Goal: Task Accomplishment & Management: Use online tool/utility

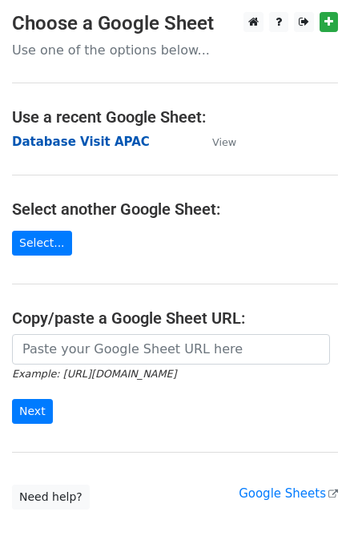
click at [78, 145] on strong "Database Visit APAC" at bounding box center [81, 142] width 138 height 14
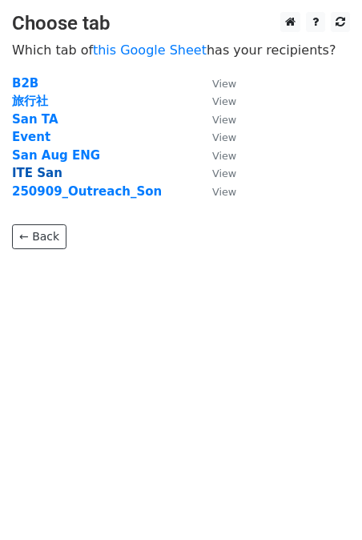
click at [38, 169] on strong "ITE San" at bounding box center [37, 173] width 50 height 14
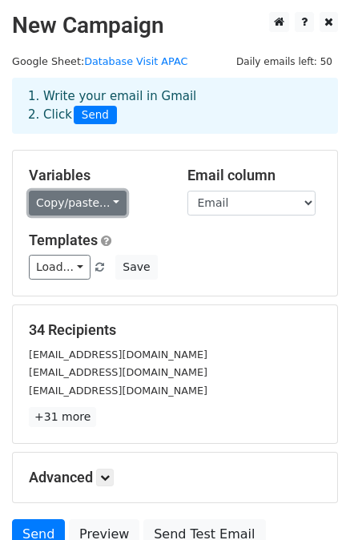
click at [76, 198] on link "Copy/paste..." at bounding box center [78, 203] width 98 height 25
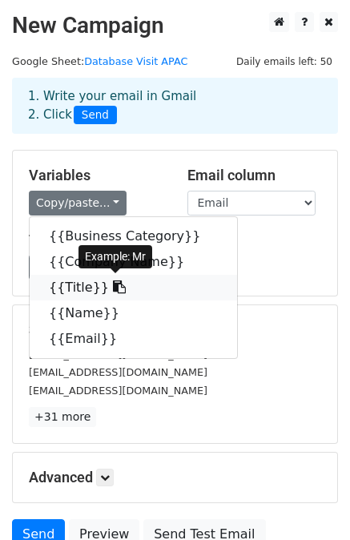
click at [75, 292] on link "{{Title}}" at bounding box center [133, 288] width 207 height 26
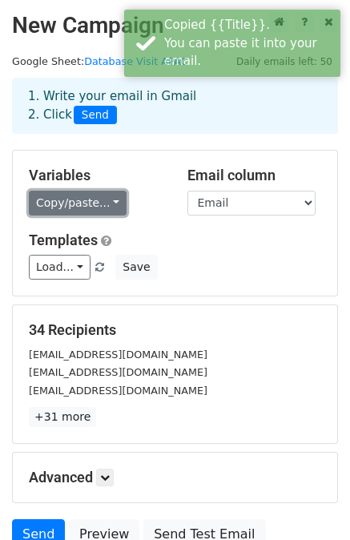
click at [97, 209] on link "Copy/paste..." at bounding box center [78, 203] width 98 height 25
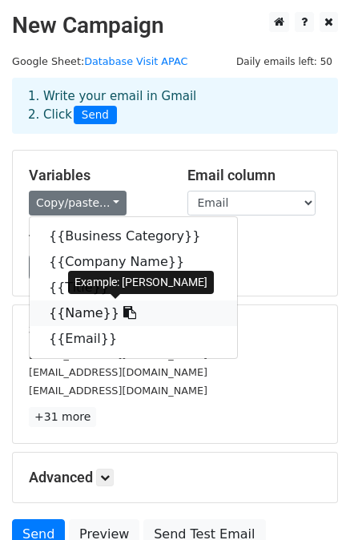
click at [66, 311] on link "{{Name}}" at bounding box center [133, 313] width 207 height 26
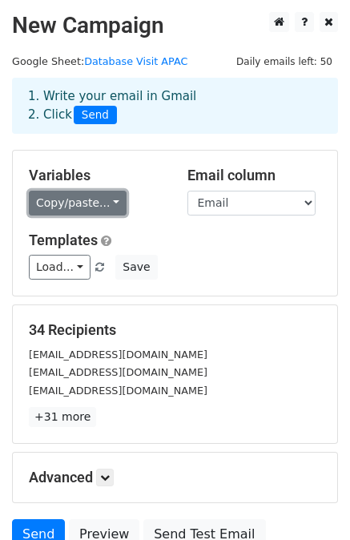
click at [96, 207] on link "Copy/paste..." at bounding box center [78, 203] width 98 height 25
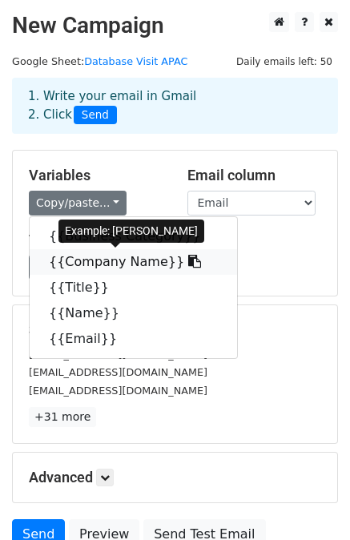
click at [188, 256] on icon at bounding box center [194, 261] width 13 height 13
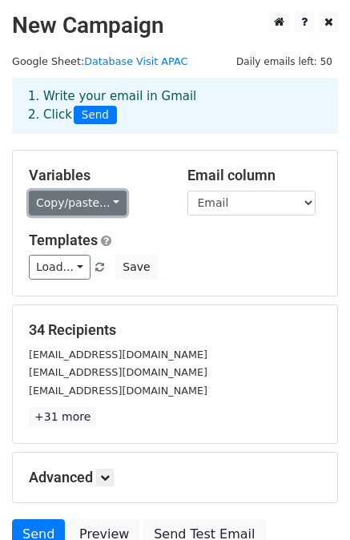
click at [103, 207] on link "Copy/paste..." at bounding box center [78, 203] width 98 height 25
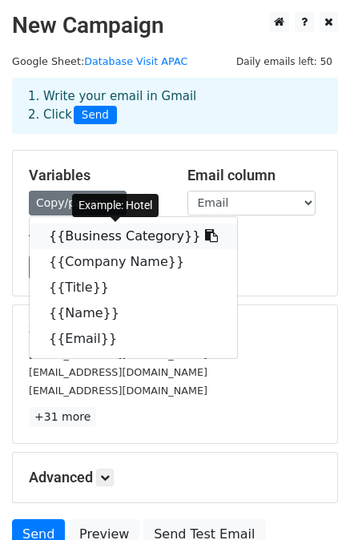
click at [205, 237] on icon at bounding box center [211, 235] width 13 height 13
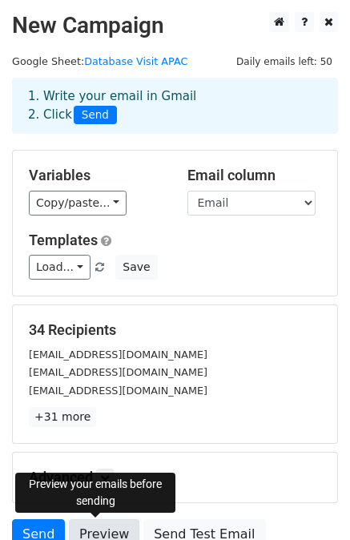
click at [109, 530] on link "Preview" at bounding box center [104, 534] width 70 height 30
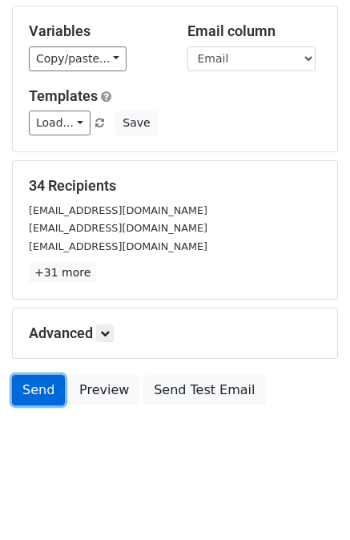
click at [46, 386] on link "Send" at bounding box center [38, 390] width 53 height 30
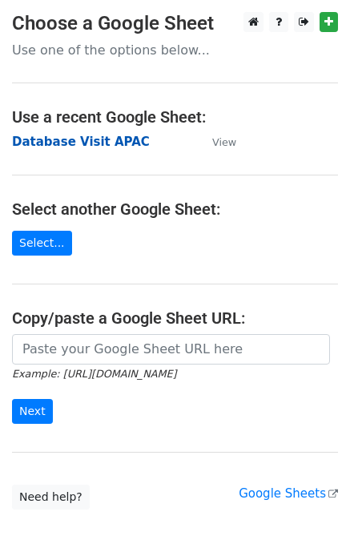
click at [114, 142] on strong "Database Visit APAC" at bounding box center [81, 142] width 138 height 14
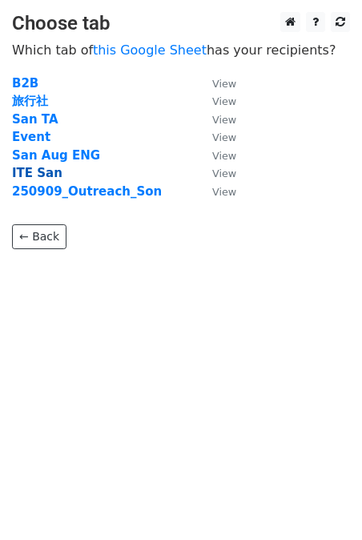
click at [36, 173] on strong "ITE San" at bounding box center [37, 173] width 50 height 14
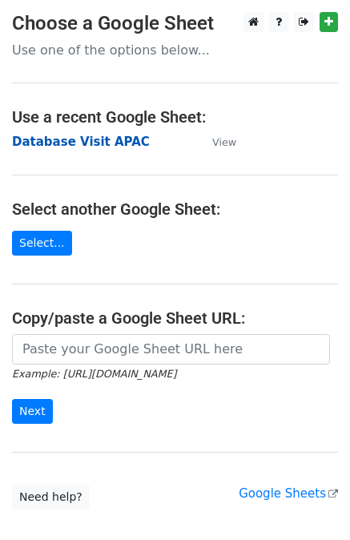
click at [69, 139] on strong "Database Visit APAC" at bounding box center [81, 142] width 138 height 14
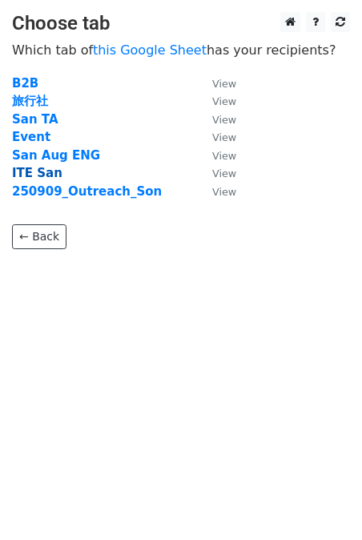
click at [30, 177] on strong "ITE San" at bounding box center [37, 173] width 50 height 14
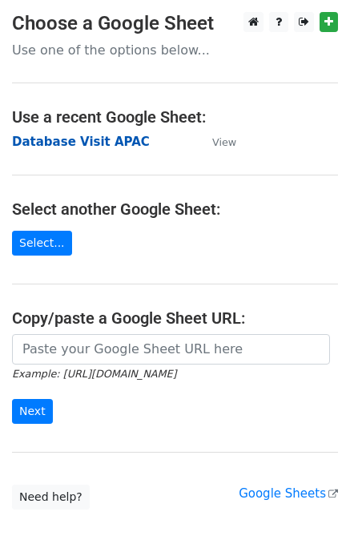
click at [91, 143] on strong "Database Visit APAC" at bounding box center [81, 142] width 138 height 14
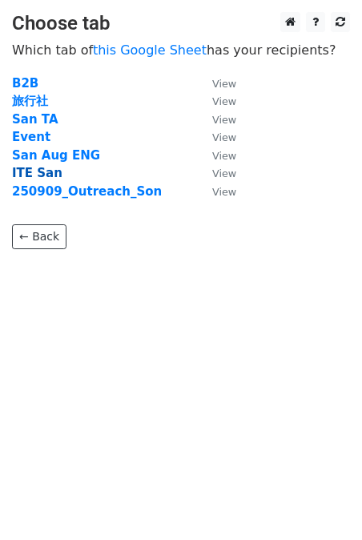
click at [29, 174] on strong "ITE San" at bounding box center [37, 173] width 50 height 14
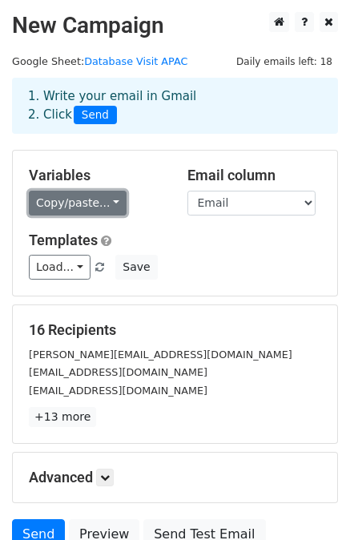
click at [106, 206] on link "Copy/paste..." at bounding box center [78, 203] width 98 height 25
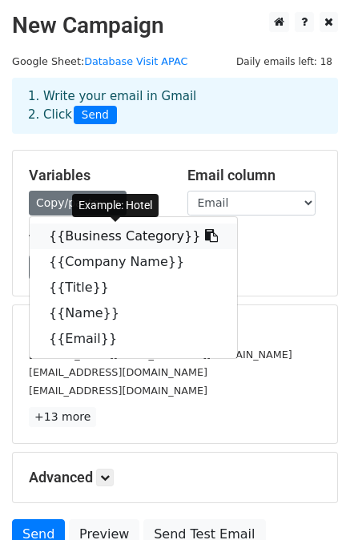
click at [147, 232] on link "{{Business Category}}" at bounding box center [133, 236] width 207 height 26
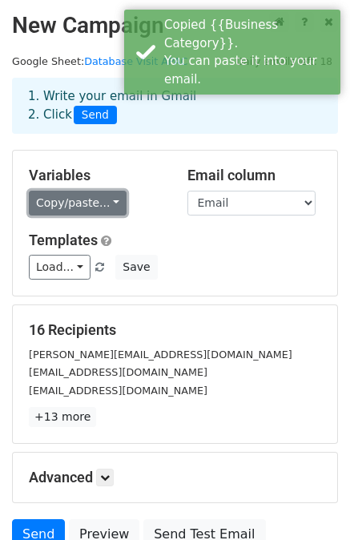
click at [94, 206] on link "Copy/paste..." at bounding box center [78, 203] width 98 height 25
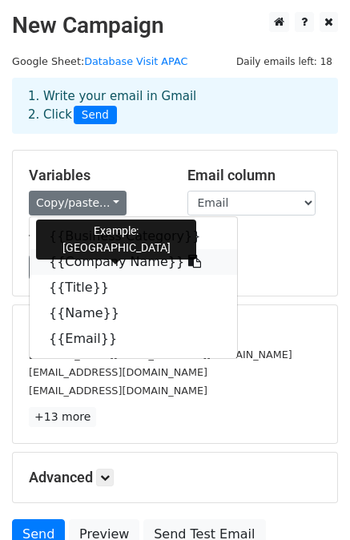
click at [66, 264] on link "{{Company Name}}" at bounding box center [133, 262] width 207 height 26
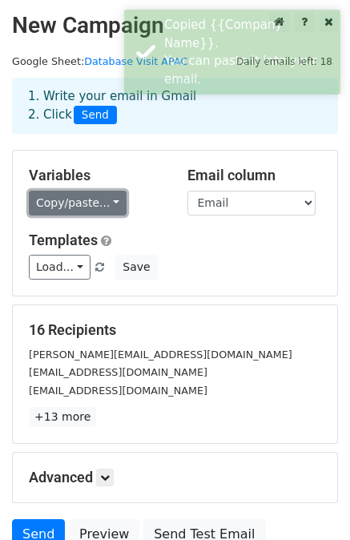
click at [100, 201] on link "Copy/paste..." at bounding box center [78, 203] width 98 height 25
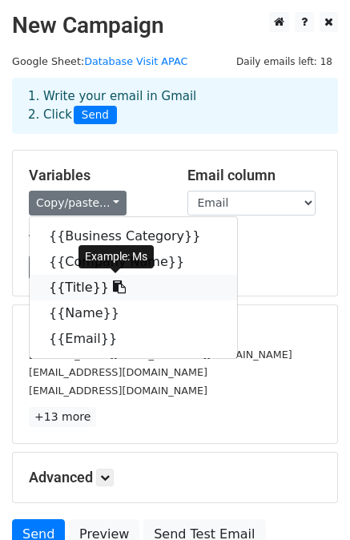
click at [54, 286] on link "{{Title}}" at bounding box center [133, 288] width 207 height 26
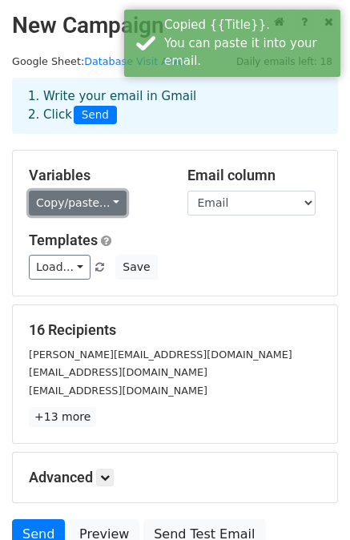
click at [70, 200] on link "Copy/paste..." at bounding box center [78, 203] width 98 height 25
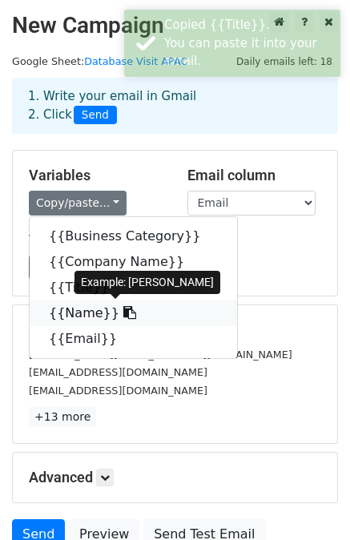
click at [123, 315] on icon at bounding box center [129, 312] width 13 height 13
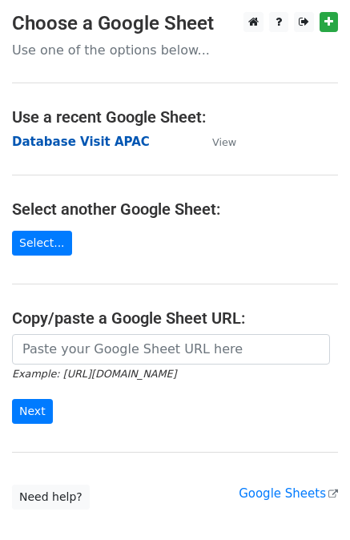
click at [64, 137] on strong "Database Visit APAC" at bounding box center [81, 142] width 138 height 14
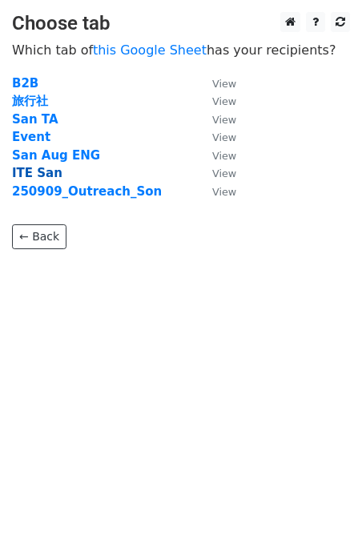
click at [28, 174] on strong "ITE San" at bounding box center [37, 173] width 50 height 14
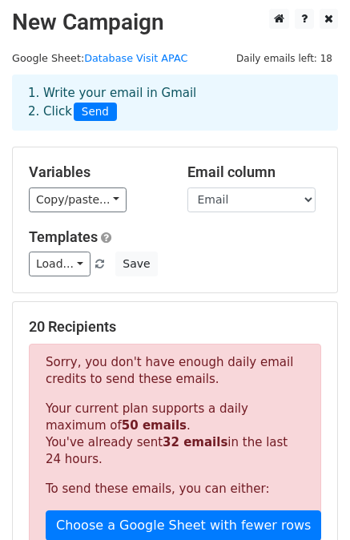
scroll to position [159, 0]
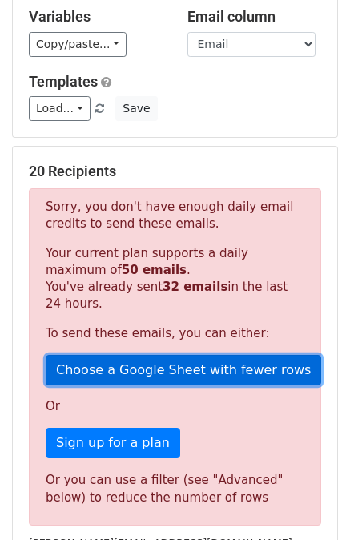
click at [120, 363] on link "Choose a Google Sheet with fewer rows" at bounding box center [183, 370] width 275 height 30
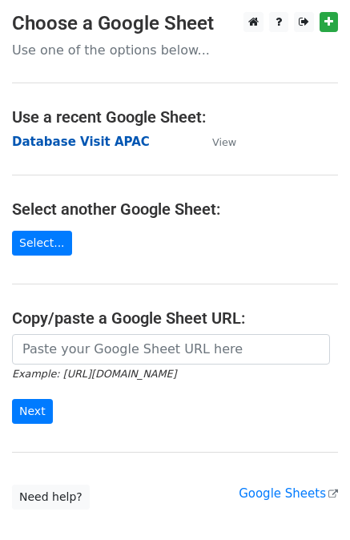
click at [65, 137] on strong "Database Visit APAC" at bounding box center [81, 142] width 138 height 14
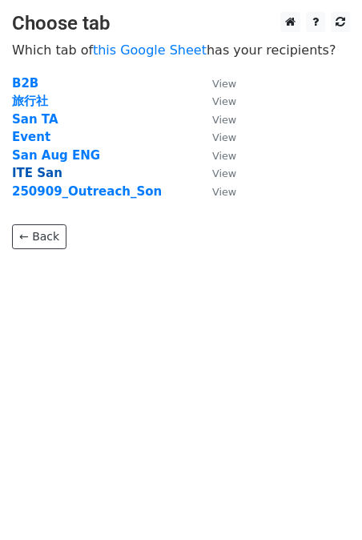
click at [33, 172] on strong "ITE San" at bounding box center [37, 173] width 50 height 14
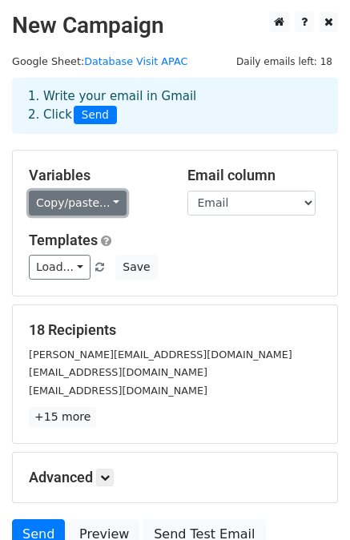
click at [90, 199] on link "Copy/paste..." at bounding box center [78, 203] width 98 height 25
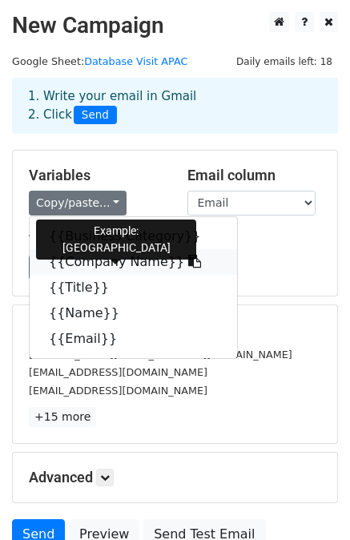
click at [66, 263] on link "{{Company Name}}" at bounding box center [133, 262] width 207 height 26
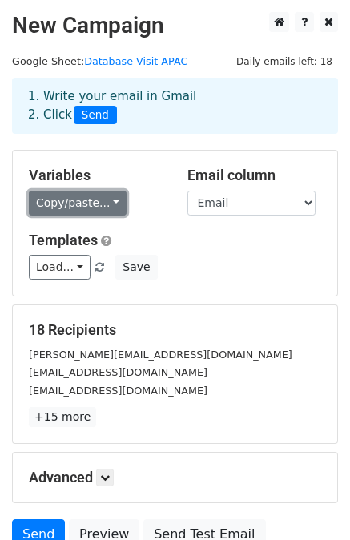
click at [106, 196] on link "Copy/paste..." at bounding box center [78, 203] width 98 height 25
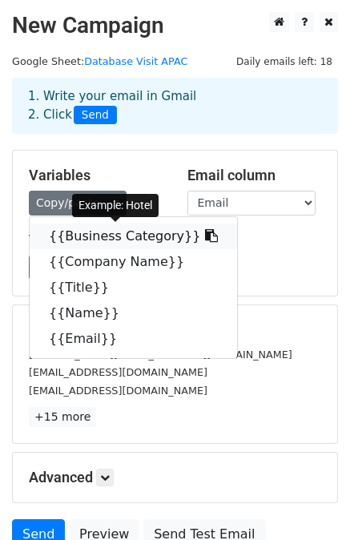
click at [205, 239] on icon at bounding box center [211, 235] width 13 height 13
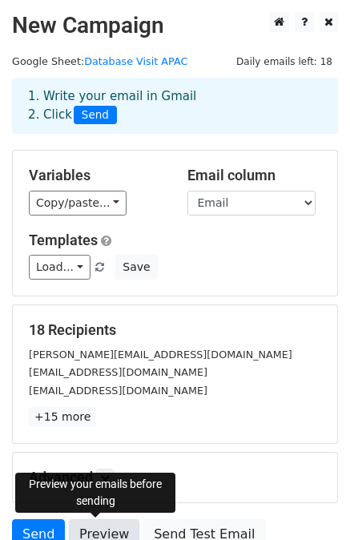
click at [88, 532] on link "Preview" at bounding box center [104, 534] width 70 height 30
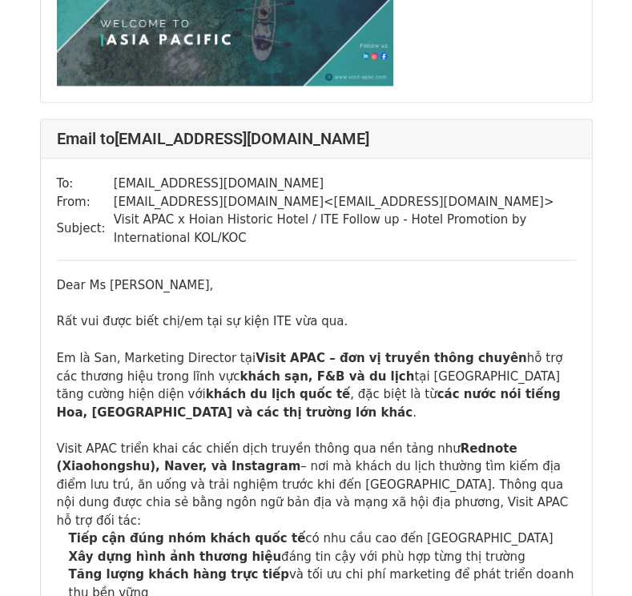
scroll to position [17005, 0]
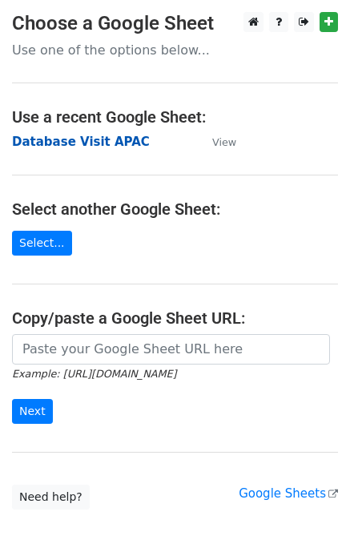
click at [77, 141] on strong "Database Visit APAC" at bounding box center [81, 142] width 138 height 14
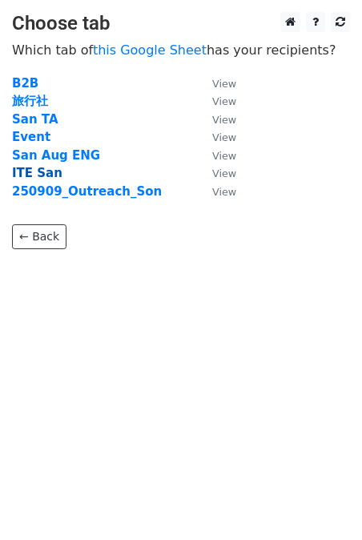
click at [44, 174] on strong "ITE San" at bounding box center [37, 173] width 50 height 14
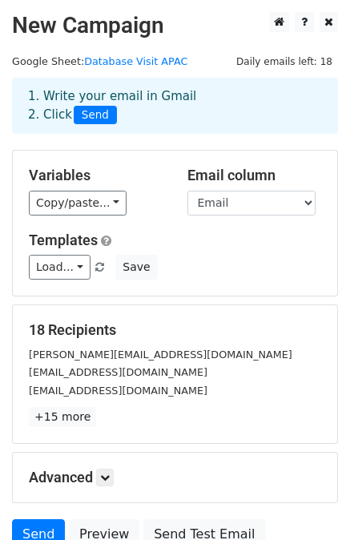
scroll to position [144, 0]
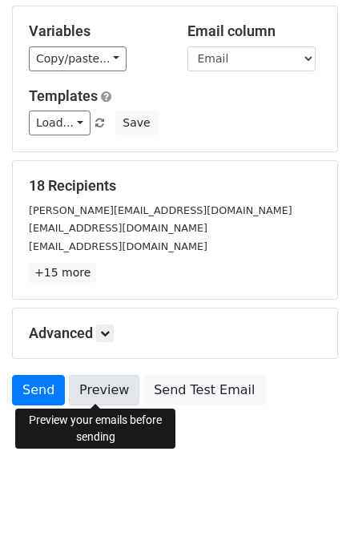
click at [109, 392] on link "Preview" at bounding box center [104, 390] width 70 height 30
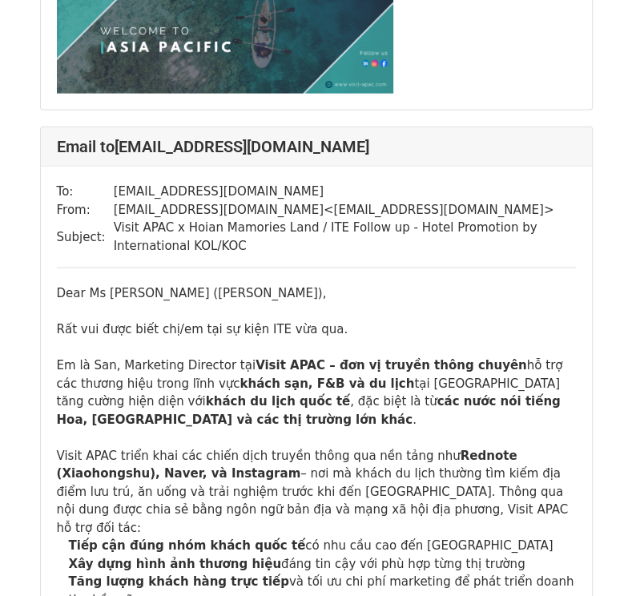
scroll to position [14434, 0]
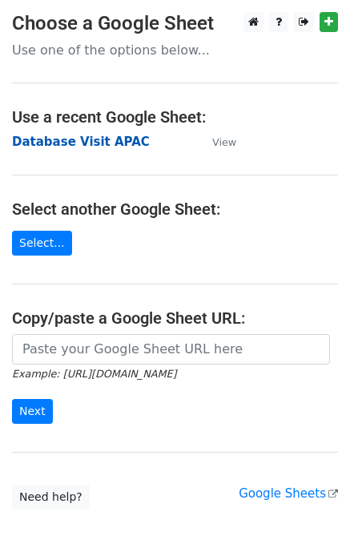
click at [58, 141] on strong "Database Visit APAC" at bounding box center [81, 142] width 138 height 14
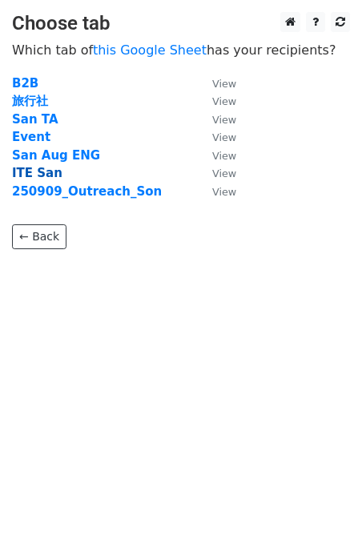
click at [35, 174] on strong "ITE San" at bounding box center [37, 173] width 50 height 14
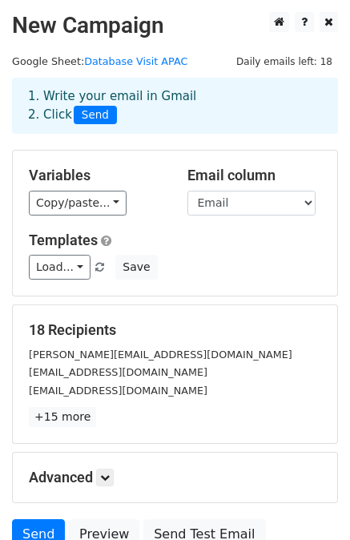
scroll to position [144, 0]
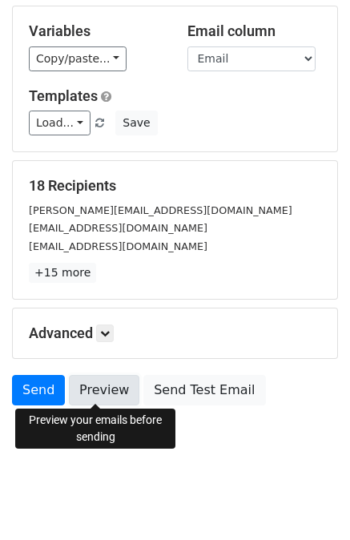
click at [94, 394] on link "Preview" at bounding box center [104, 390] width 70 height 30
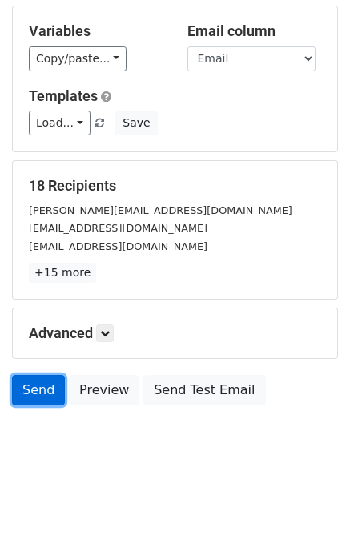
click at [46, 391] on link "Send" at bounding box center [38, 390] width 53 height 30
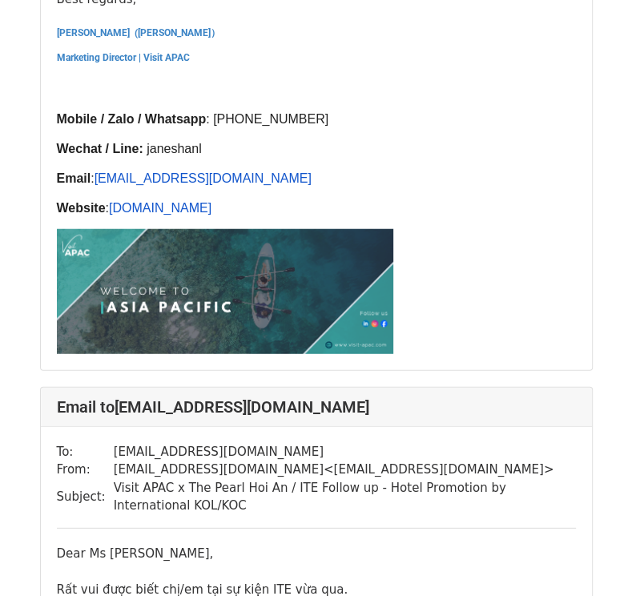
scroll to position [17750, 0]
